Goal: Transaction & Acquisition: Purchase product/service

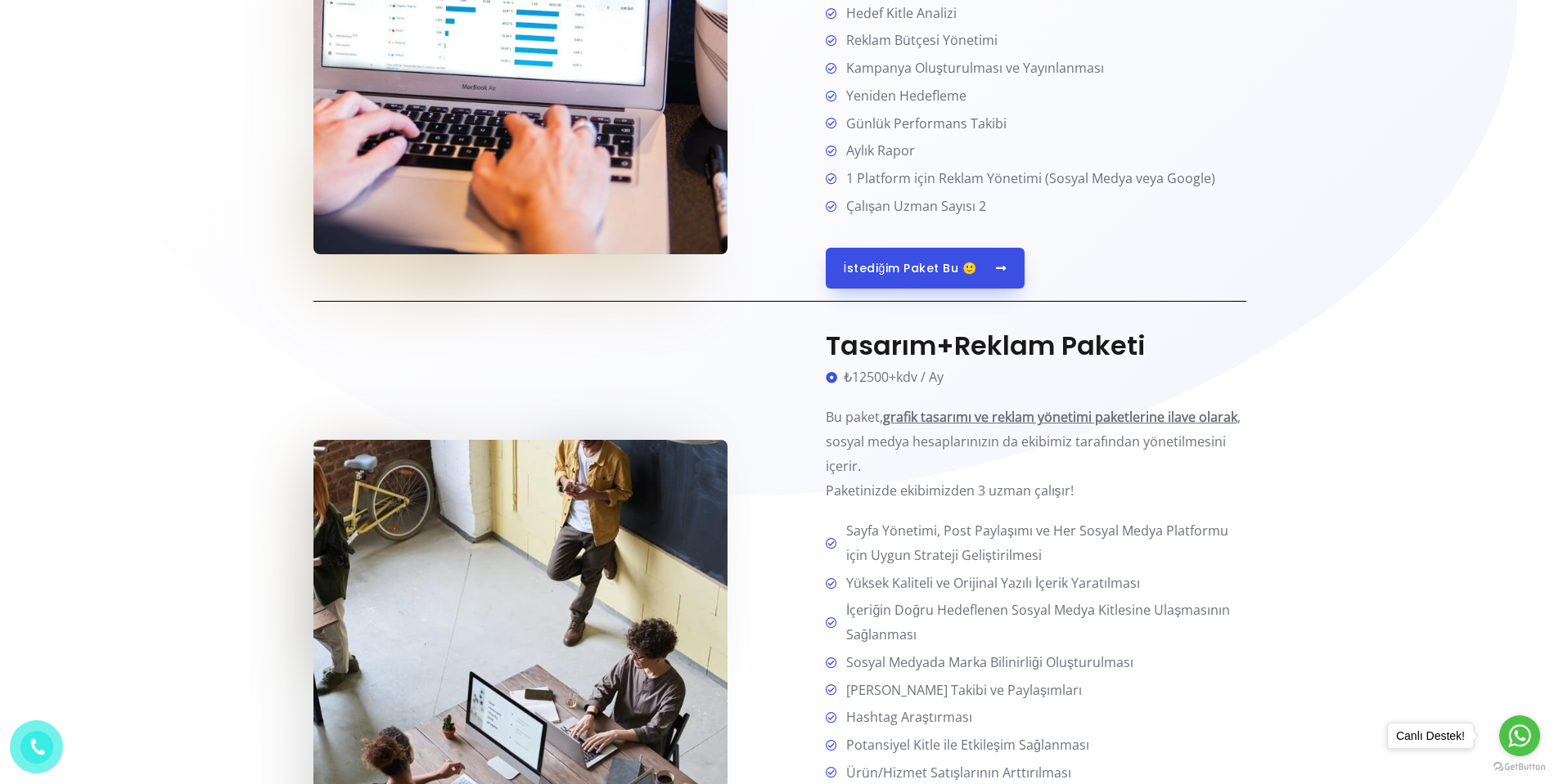
scroll to position [1554, 0]
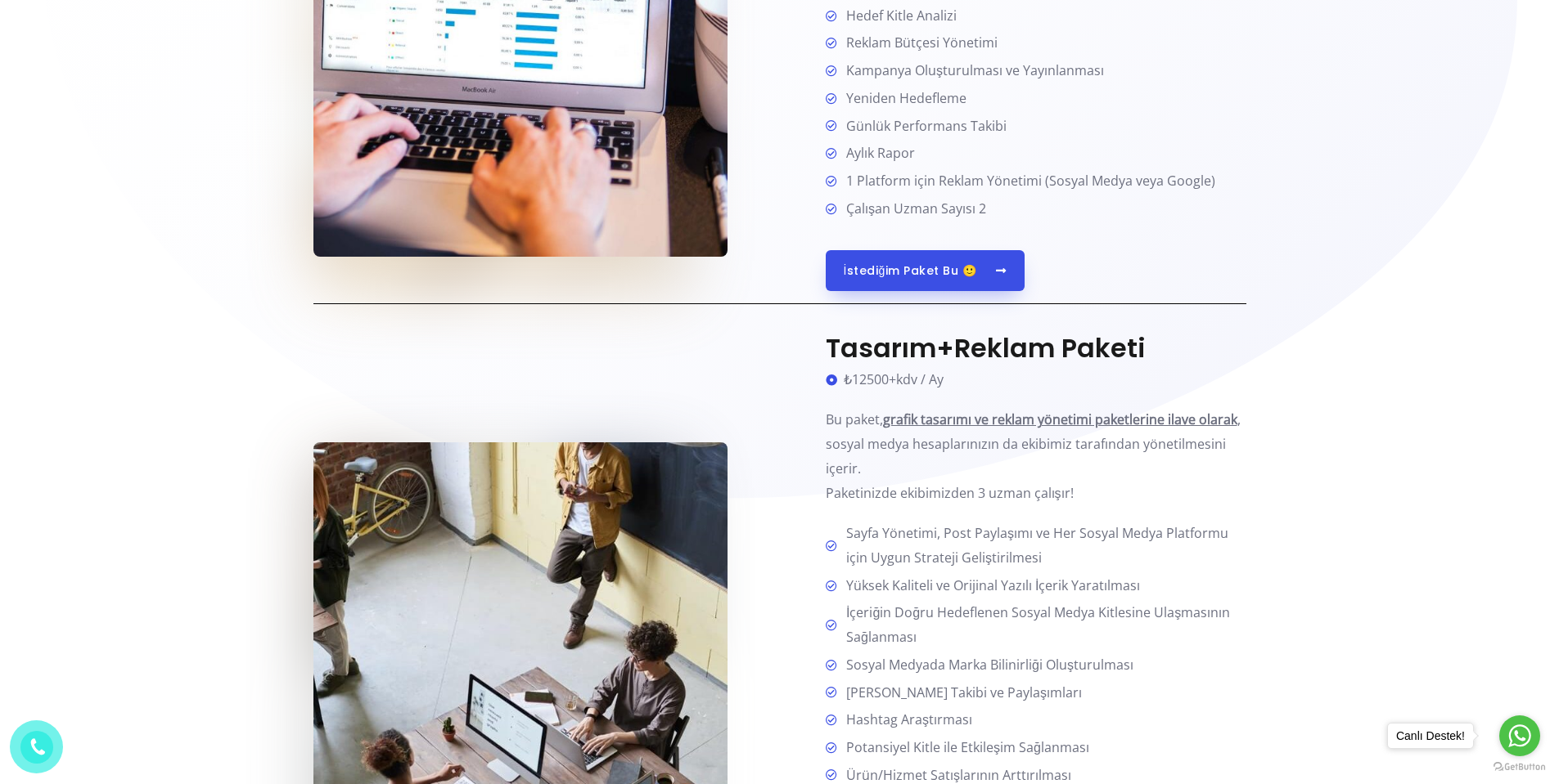
drag, startPoint x: 1245, startPoint y: 97, endPoint x: 1253, endPoint y: 102, distance: 9.4
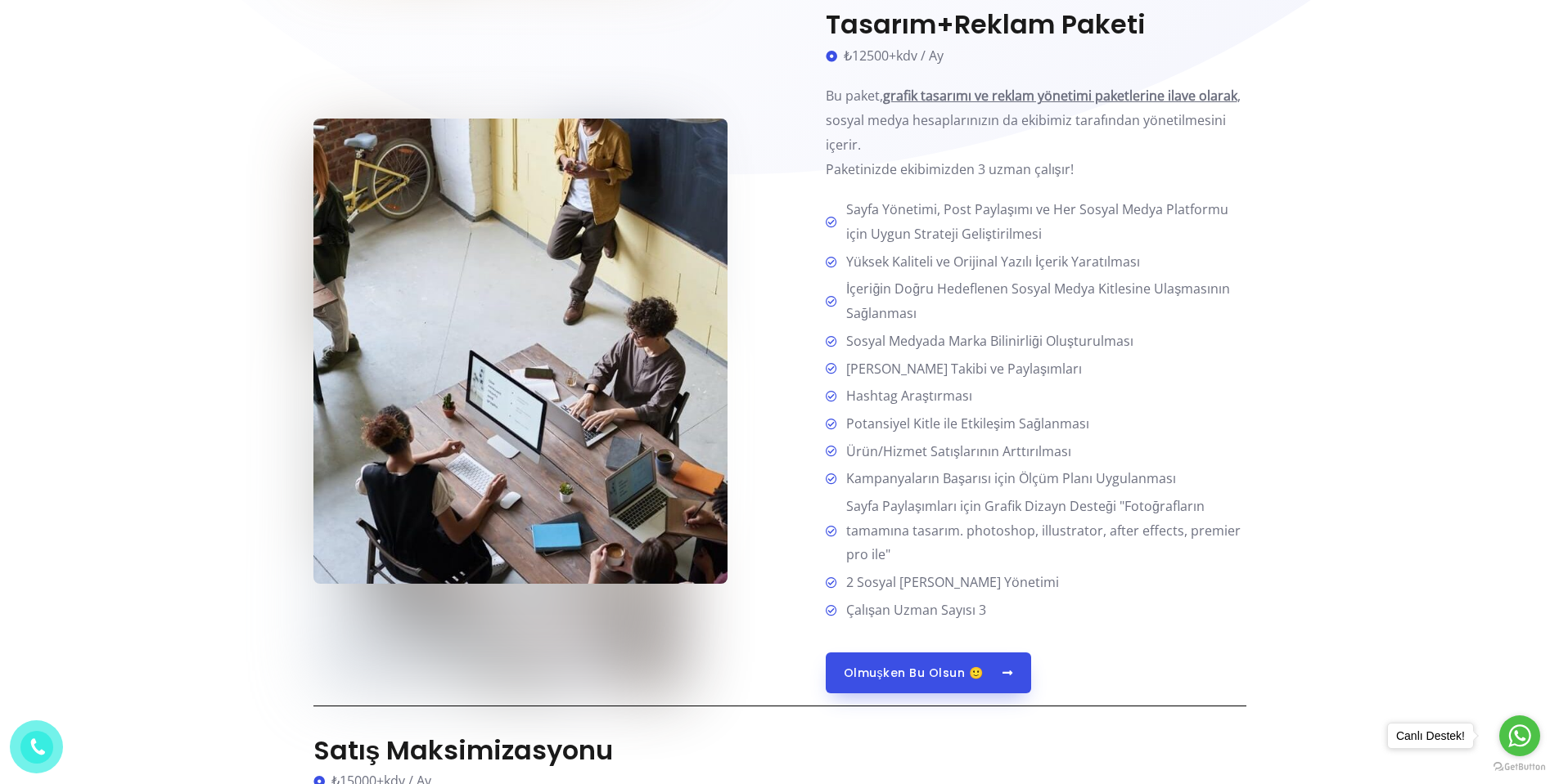
scroll to position [1881, 0]
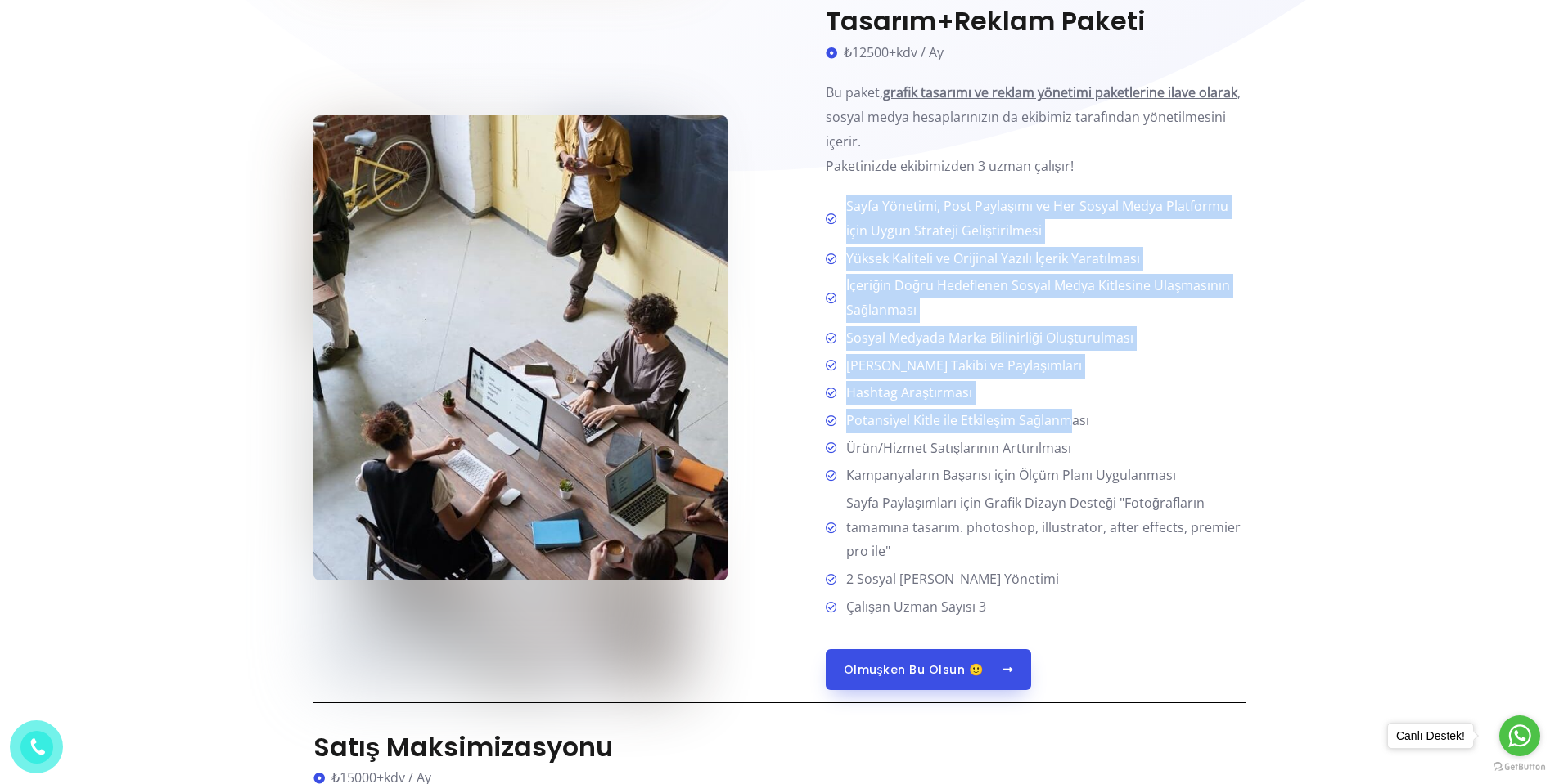
drag, startPoint x: 845, startPoint y: 200, endPoint x: 1066, endPoint y: 421, distance: 312.5
click at [1066, 421] on ul "Sayfa Yönetimi, Post Paylaşımı ve Her Sosyal Medya Platformu için Uygun Stratej…" at bounding box center [1036, 407] width 420 height 425
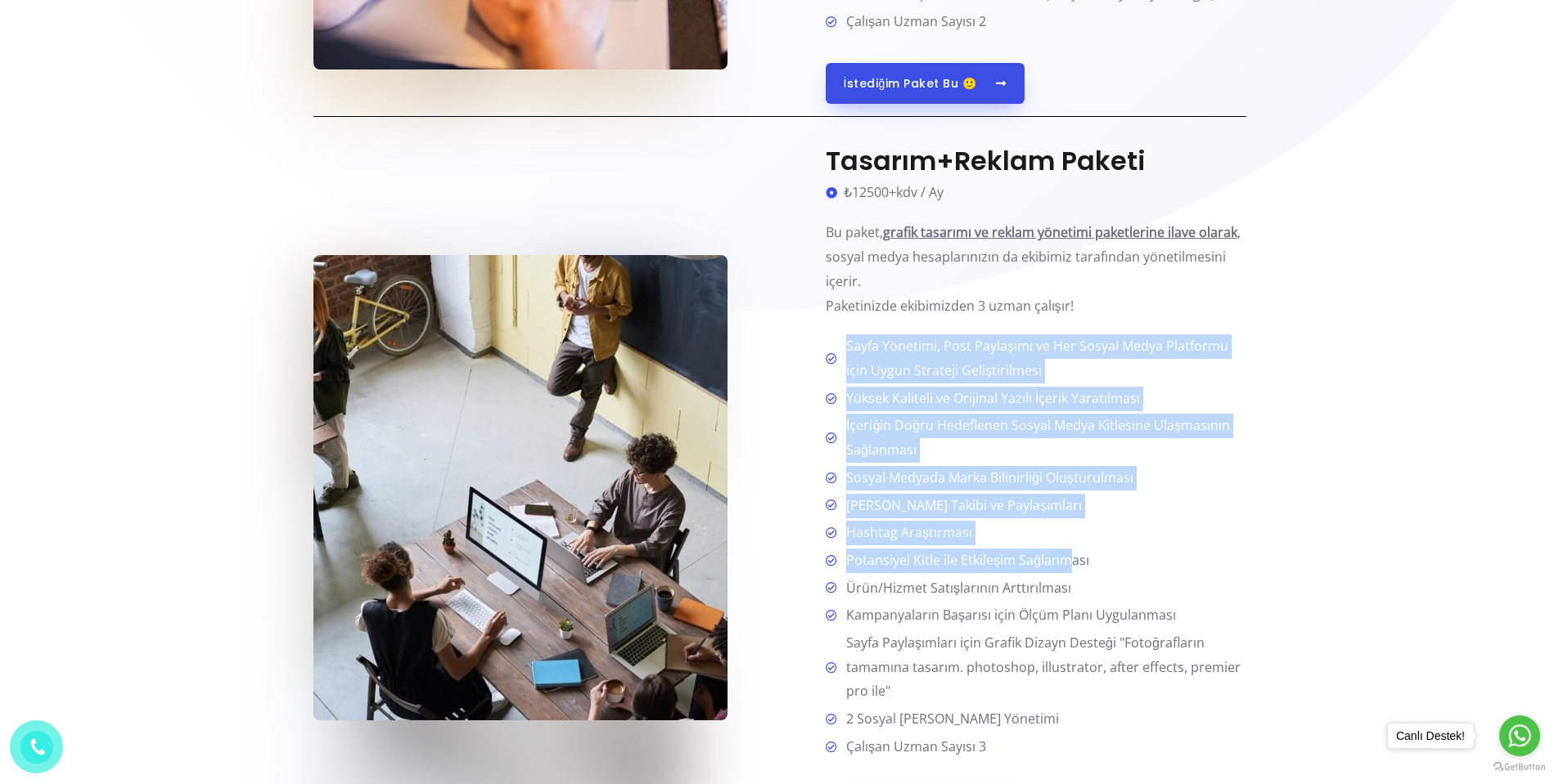
scroll to position [1718, 0]
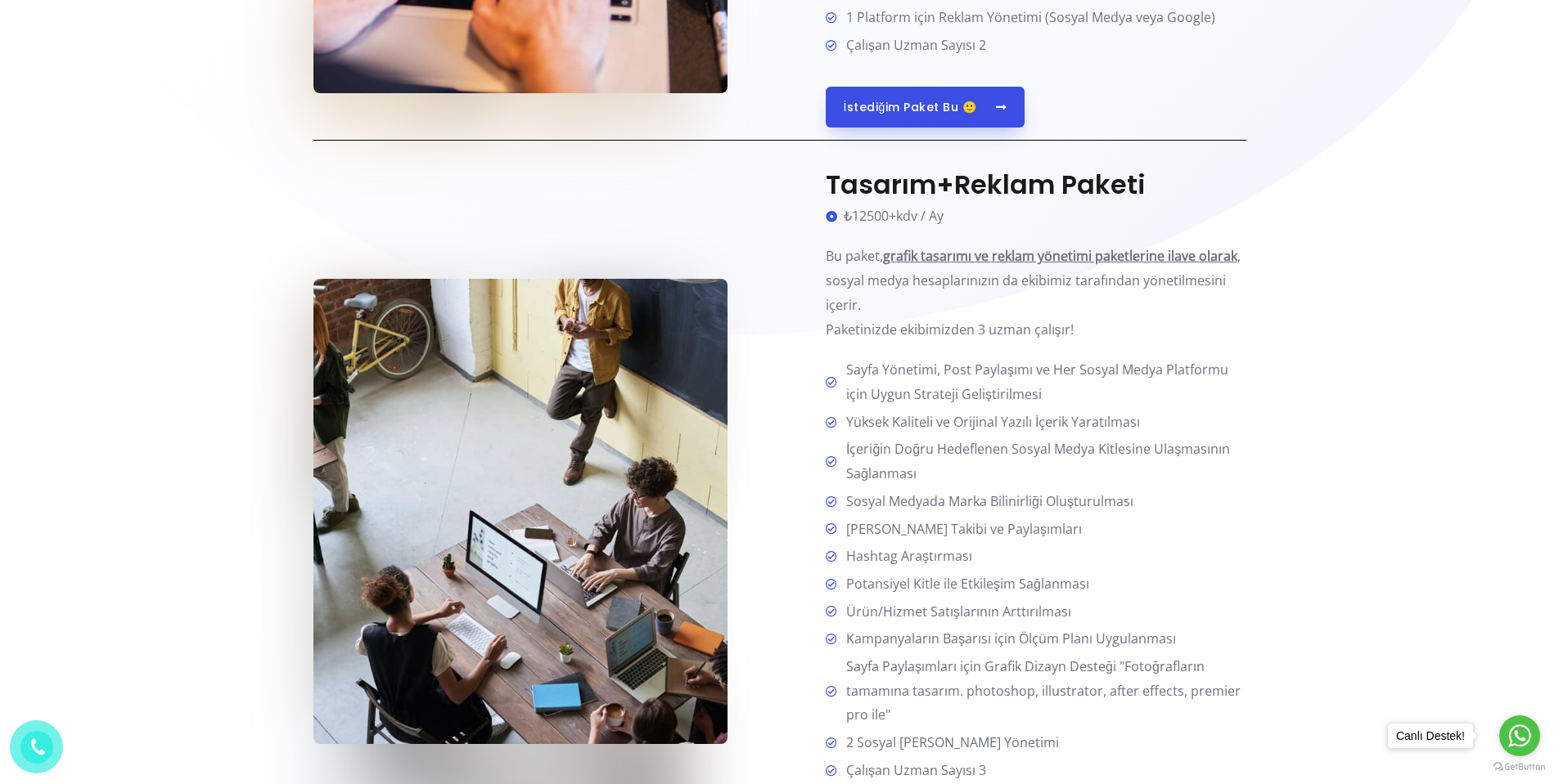
click at [810, 290] on div "Tasarım+Reklam Paketi ₺12500+kdv / Ay Bu paket, grafik tasarımı ve reklam yönet…" at bounding box center [1013, 510] width 466 height 684
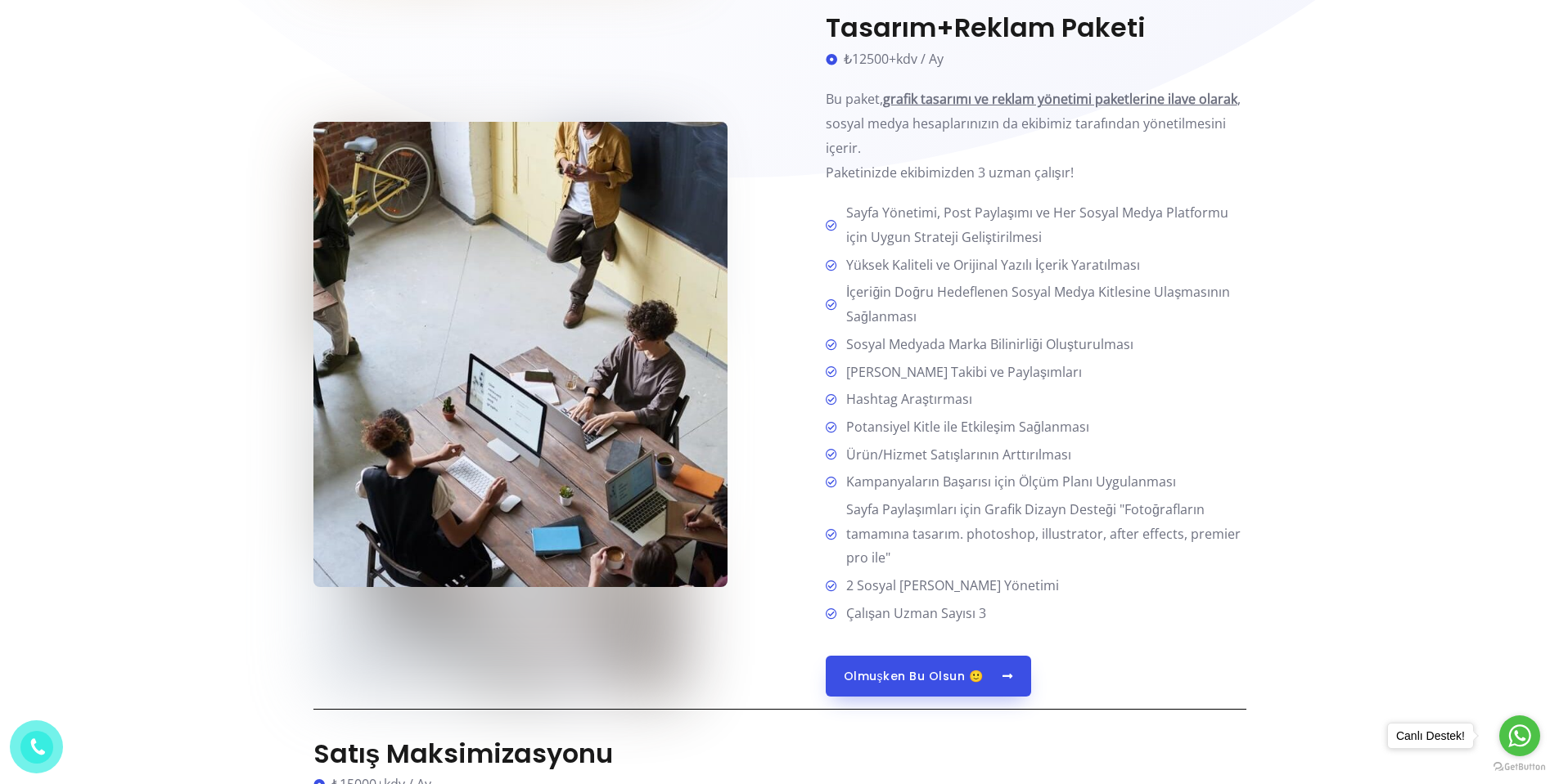
scroll to position [1881, 0]
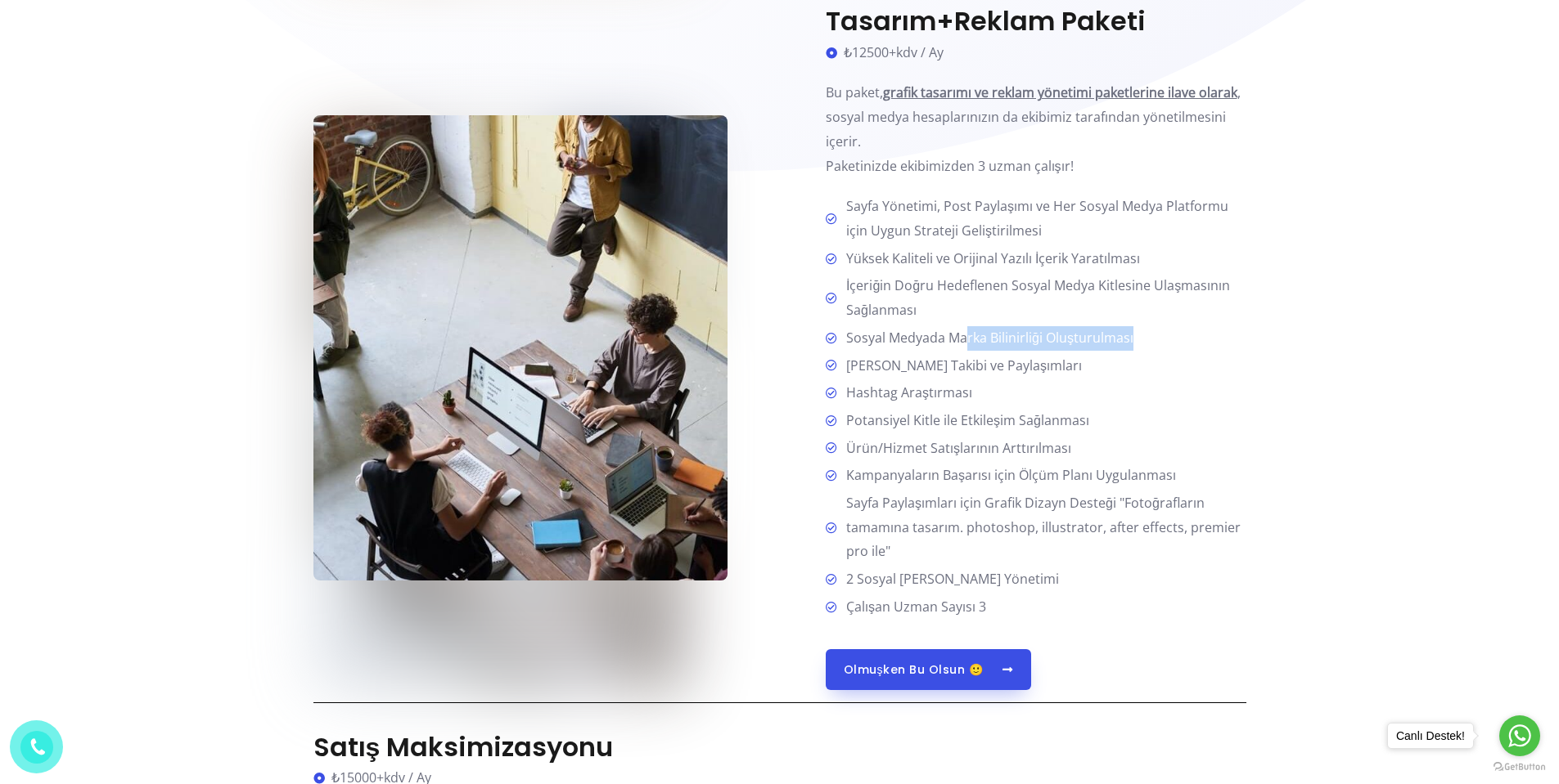
drag, startPoint x: 964, startPoint y: 338, endPoint x: 1132, endPoint y: 338, distance: 168.0
click at [1132, 338] on li "Sosyal Medyada Marka Bilinirliği Oluşturulması" at bounding box center [1036, 339] width 420 height 26
click at [1106, 387] on li "Hashtag Araştırması" at bounding box center [1036, 394] width 420 height 26
drag, startPoint x: 918, startPoint y: 362, endPoint x: 1060, endPoint y: 368, distance: 142.1
click at [1060, 368] on li "[PERSON_NAME] Takibi ve Paylaşımları" at bounding box center [1036, 367] width 420 height 26
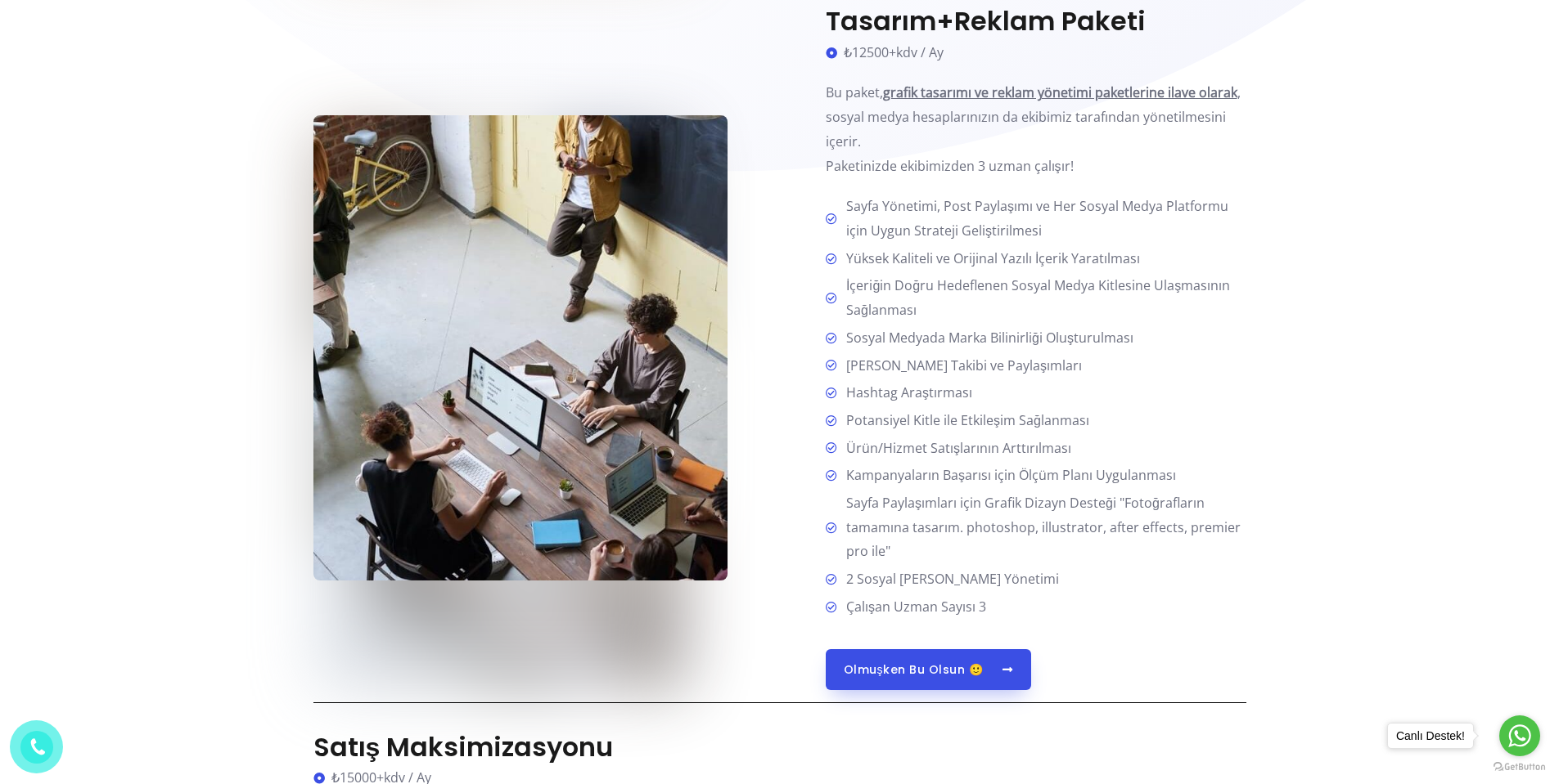
click at [1038, 400] on li "Hashtag Araştırması" at bounding box center [1036, 394] width 420 height 26
drag, startPoint x: 975, startPoint y: 402, endPoint x: 1005, endPoint y: 399, distance: 30.1
click at [1005, 399] on li "Hashtag Araştırması" at bounding box center [1036, 394] width 420 height 26
click at [973, 434] on li "Potansiyel Kitle ile Etkileşim Sağlanması" at bounding box center [1036, 422] width 420 height 26
drag, startPoint x: 989, startPoint y: 443, endPoint x: 1065, endPoint y: 443, distance: 76.0
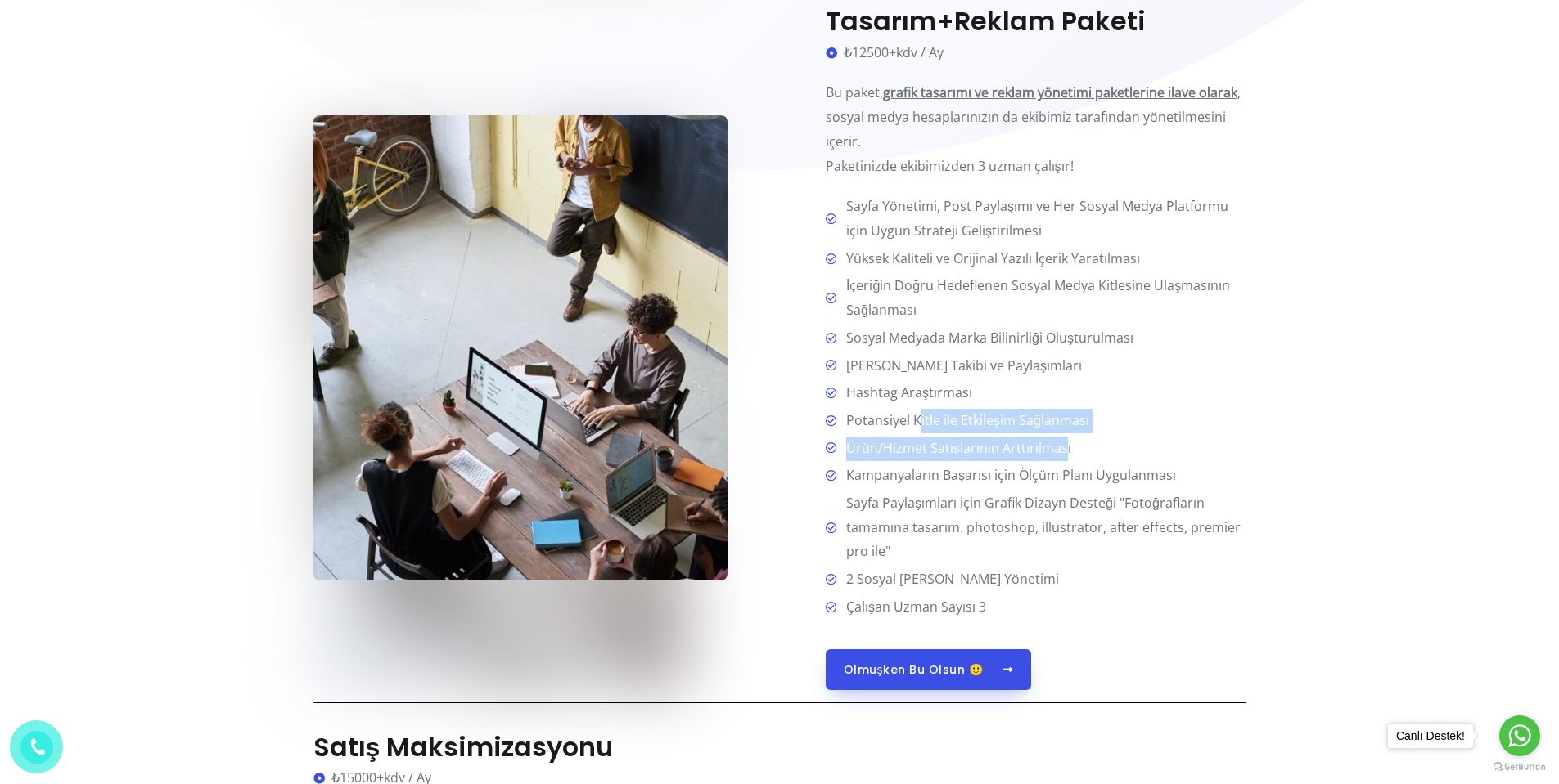
click at [1065, 443] on ul "Sayfa Yönetimi, Post Paylaşımı ve Her Sosyal Medya Platformu için Uygun Stratej…" at bounding box center [1036, 407] width 420 height 425
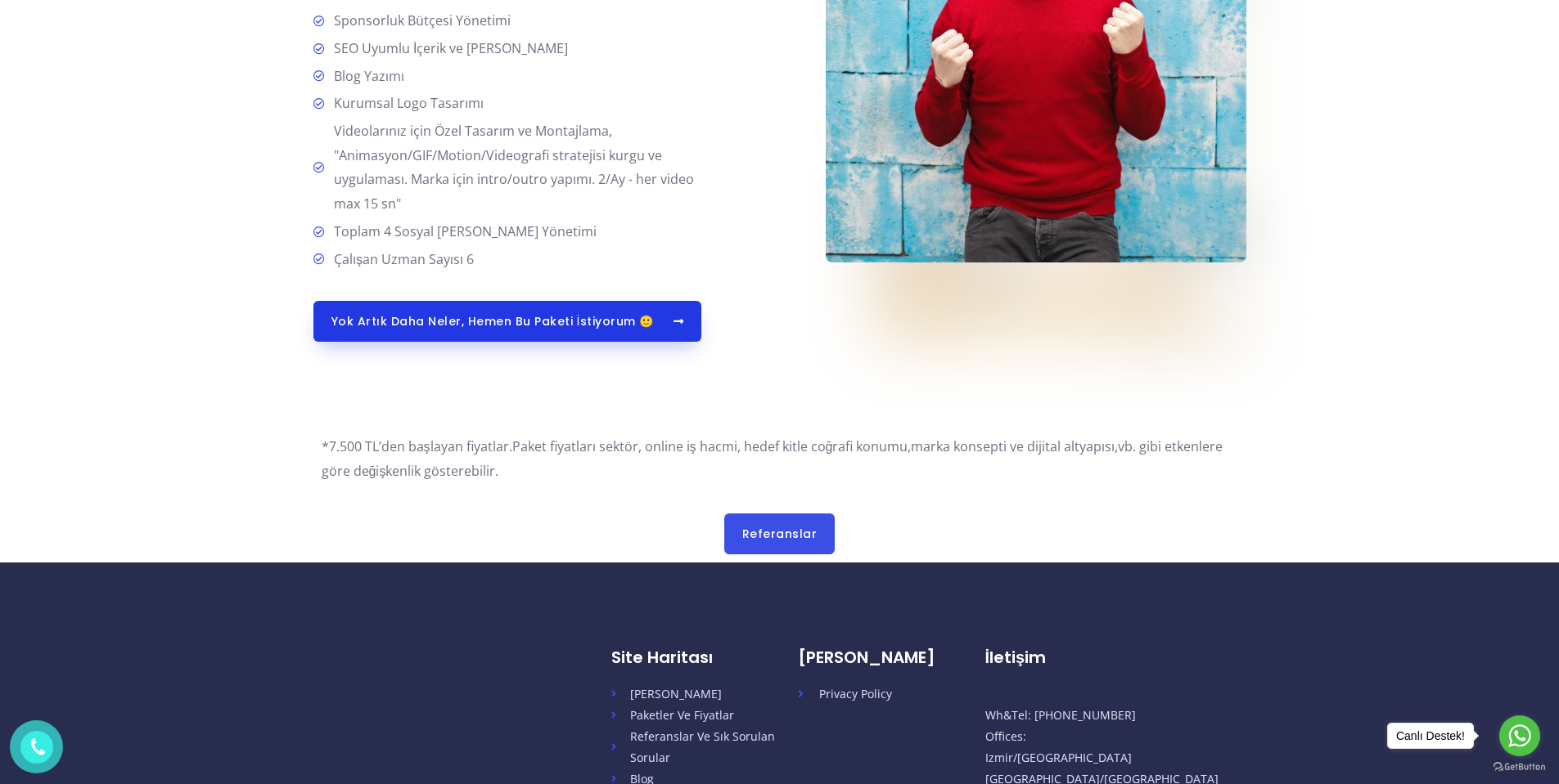
scroll to position [4509, 0]
